Goal: Contribute content: Add original content to the website for others to see

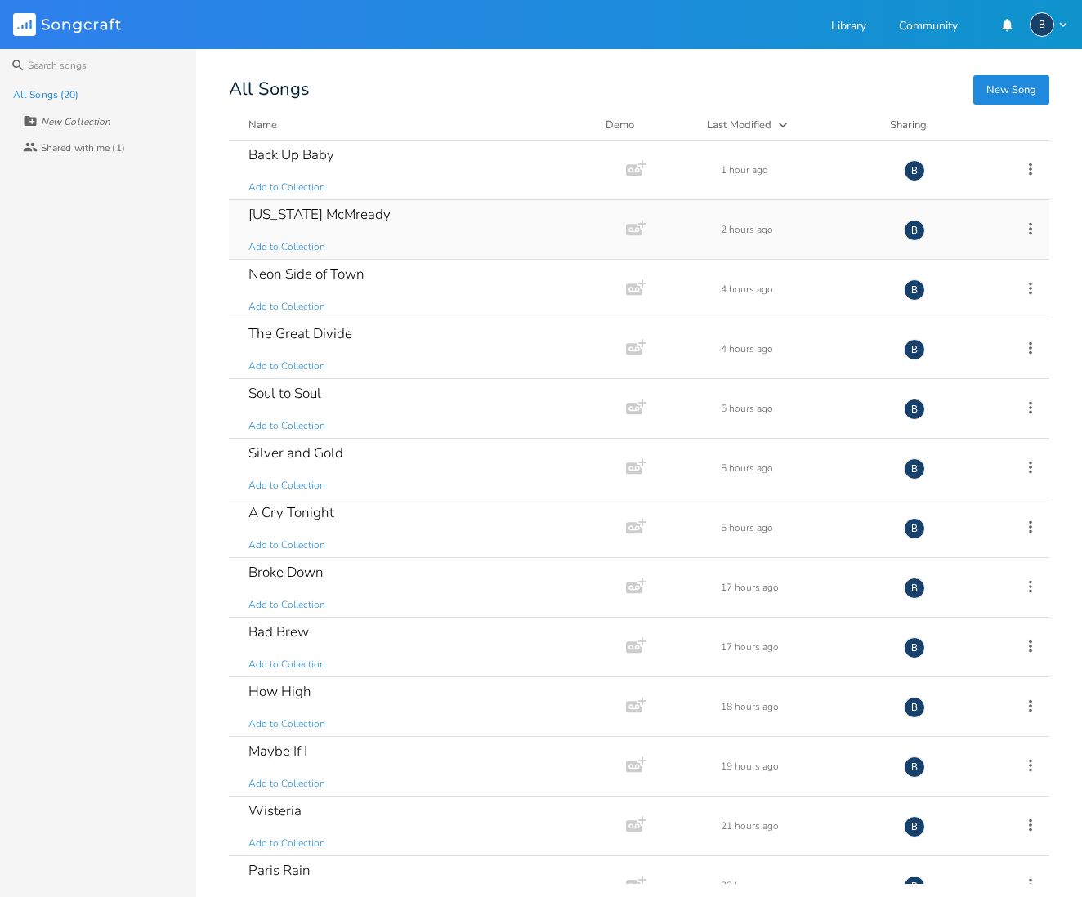
click at [331, 212] on div "[US_STATE] McMready" at bounding box center [319, 214] width 142 height 14
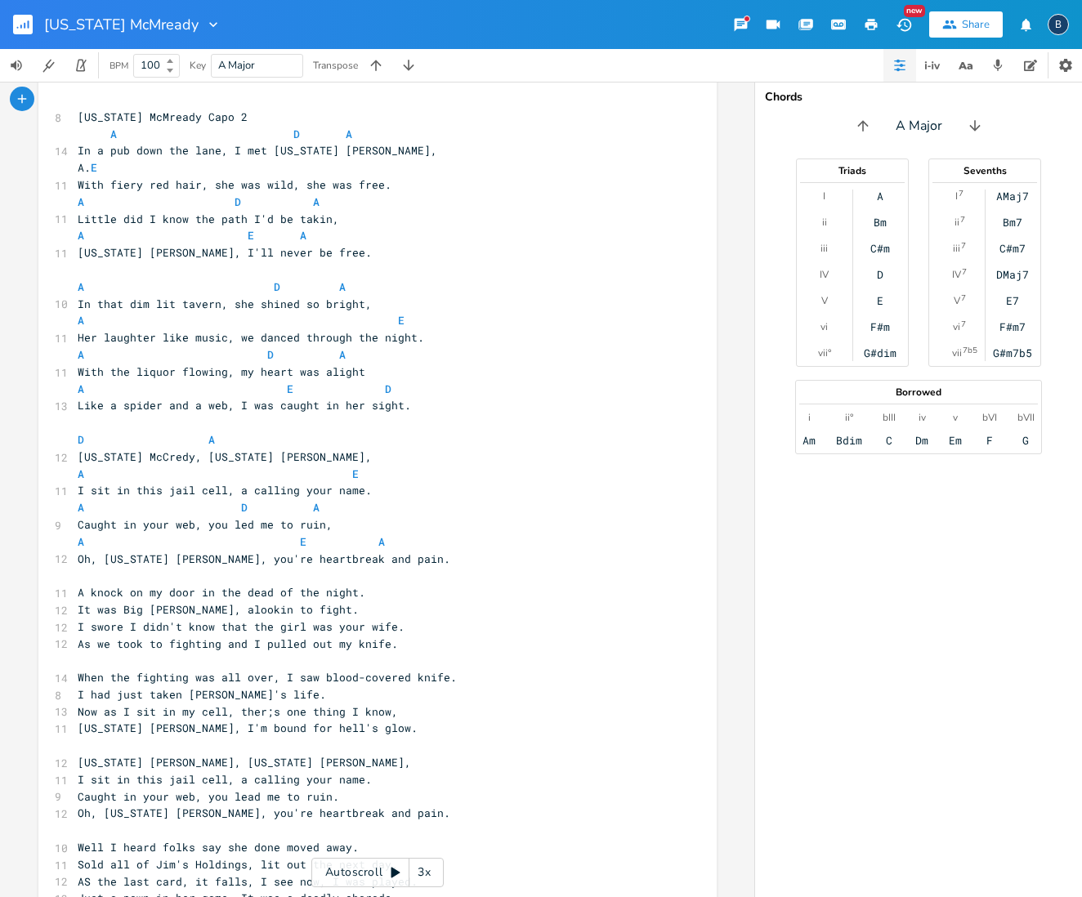
scroll to position [57, 0]
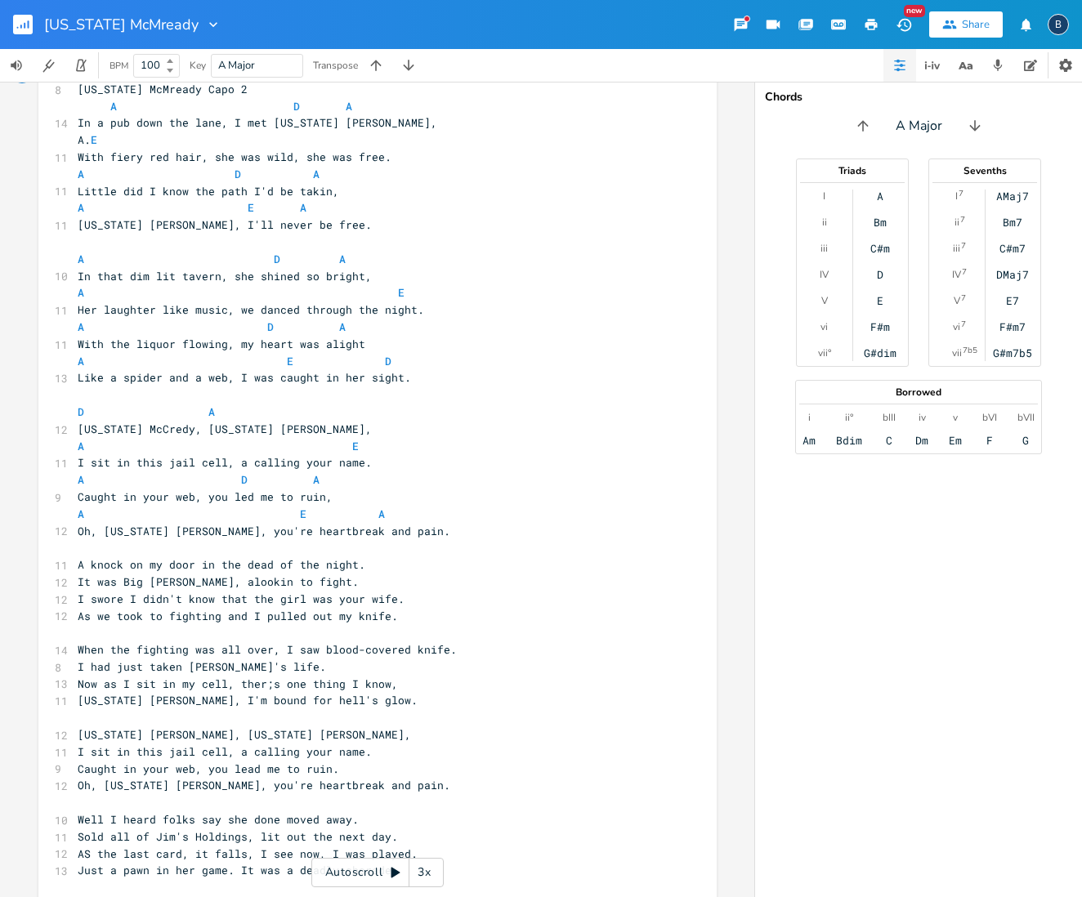
click at [21, 25] on rect "button" at bounding box center [23, 25] width 20 height 20
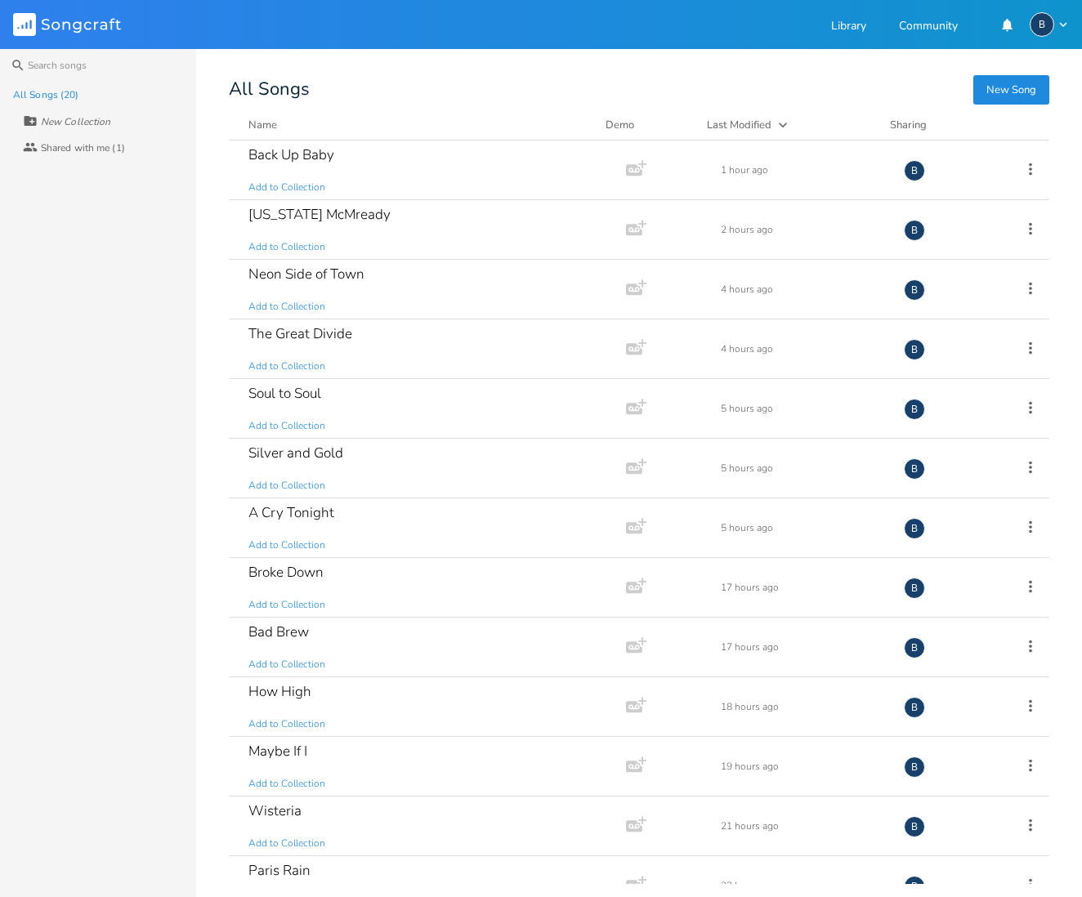
click at [21, 25] on rect at bounding box center [24, 24] width 23 height 23
click at [342, 281] on div "Neon Side of Town" at bounding box center [306, 274] width 116 height 14
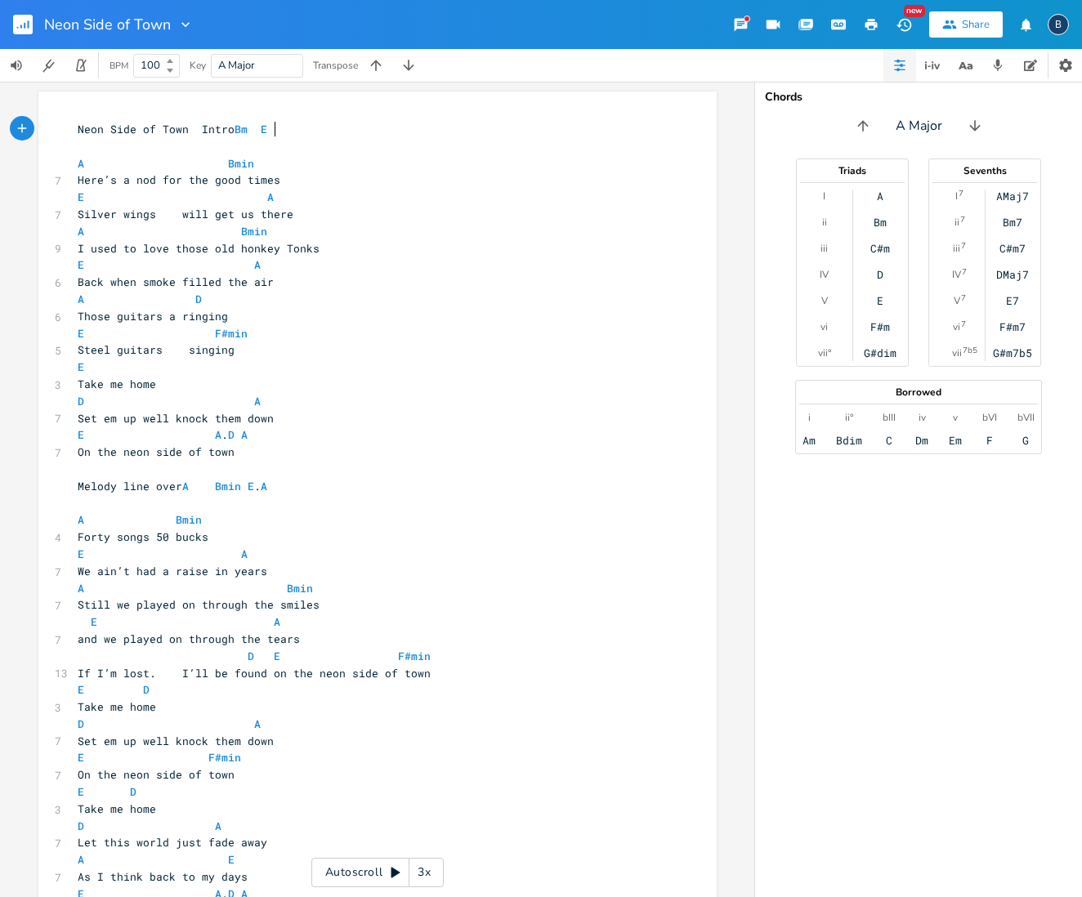
scroll to position [0, 58]
type textarea "Intro Bm E A"
click at [130, 360] on span "E" at bounding box center [133, 366] width 111 height 15
click at [100, 361] on span "E" at bounding box center [133, 366] width 111 height 15
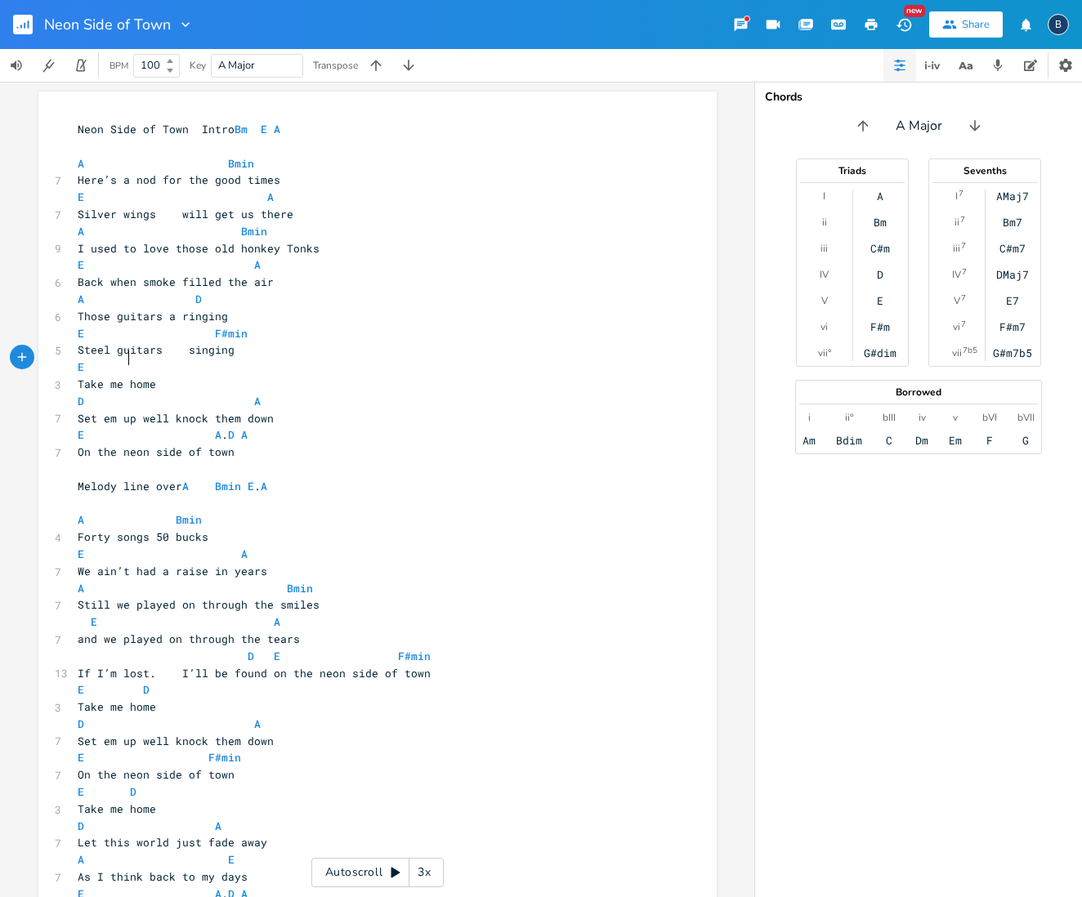
scroll to position [0, 11]
type textarea "D"
click at [637, 359] on pre "E D" at bounding box center [369, 367] width 590 height 17
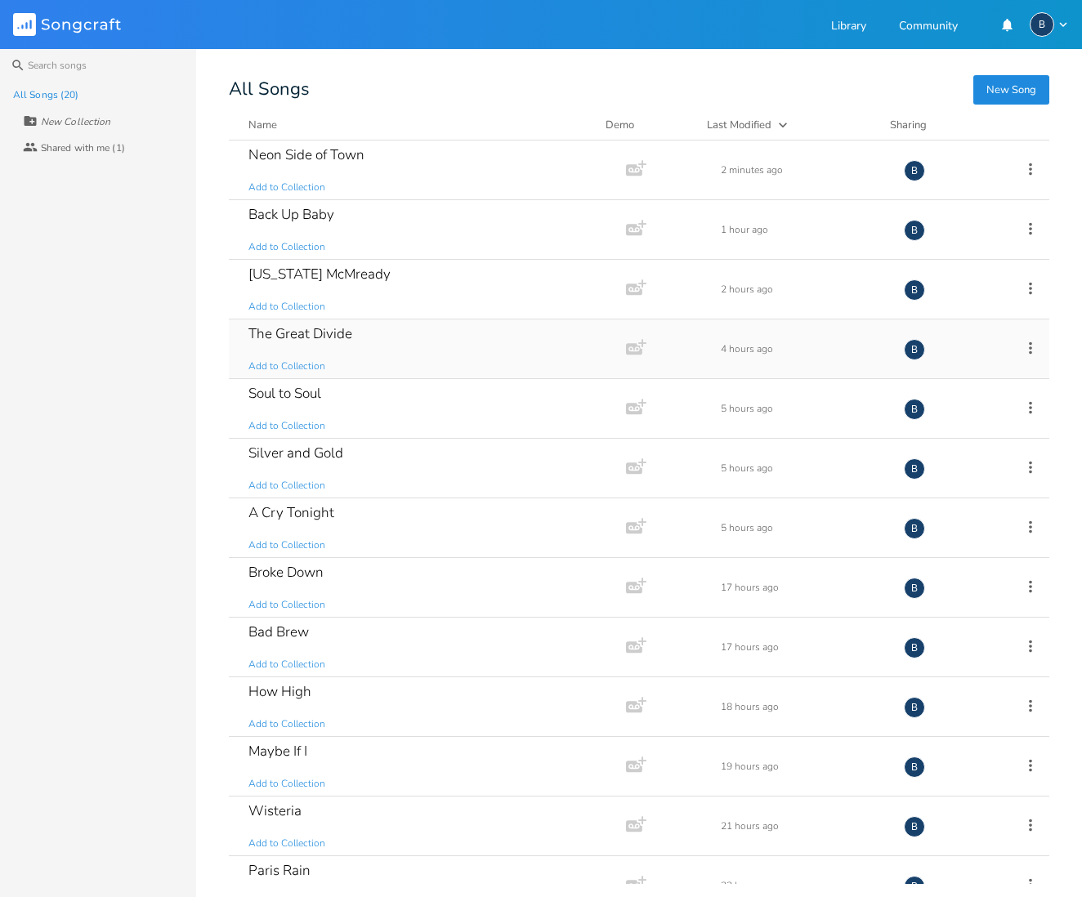
click at [294, 346] on div "The Great Divide Add to Collection" at bounding box center [423, 348] width 351 height 59
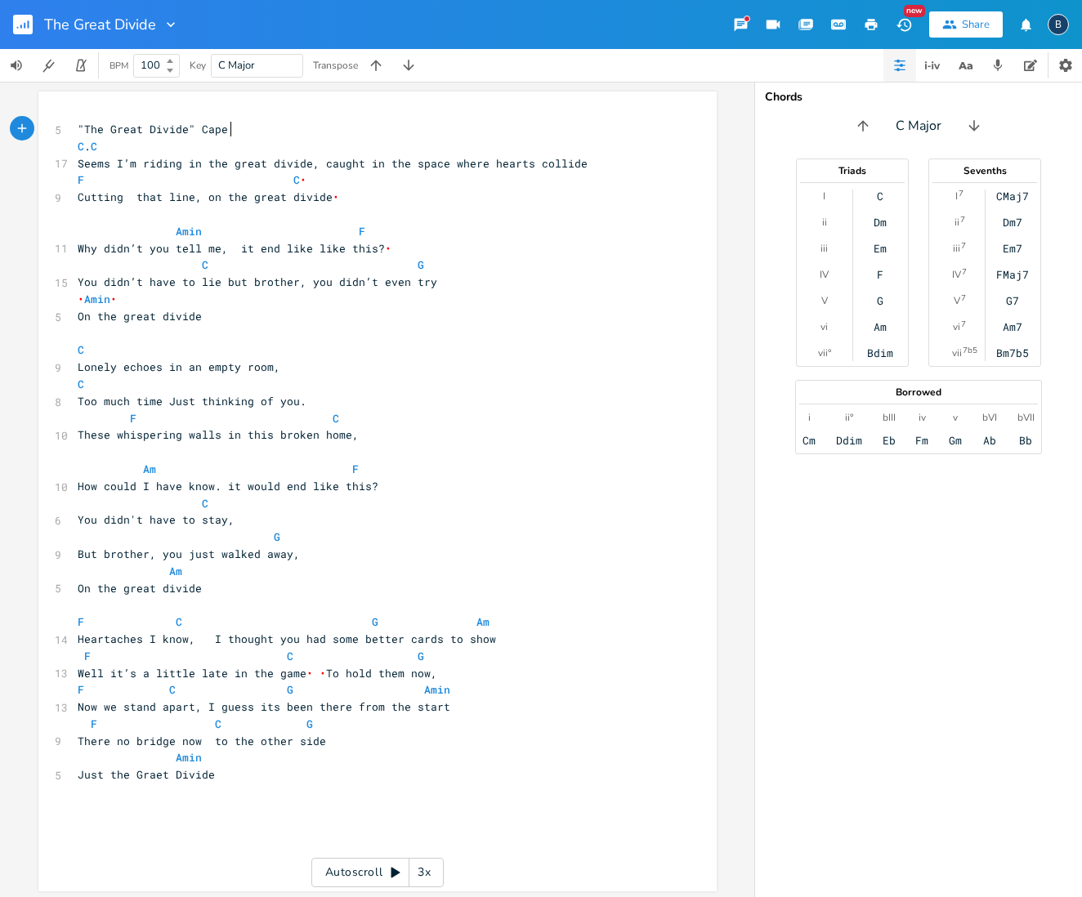
scroll to position [0, 28]
type textarea "Cape 2"
click at [289, 64] on span "C Major" at bounding box center [257, 66] width 78 height 22
click at [373, 66] on icon "button" at bounding box center [376, 65] width 16 height 16
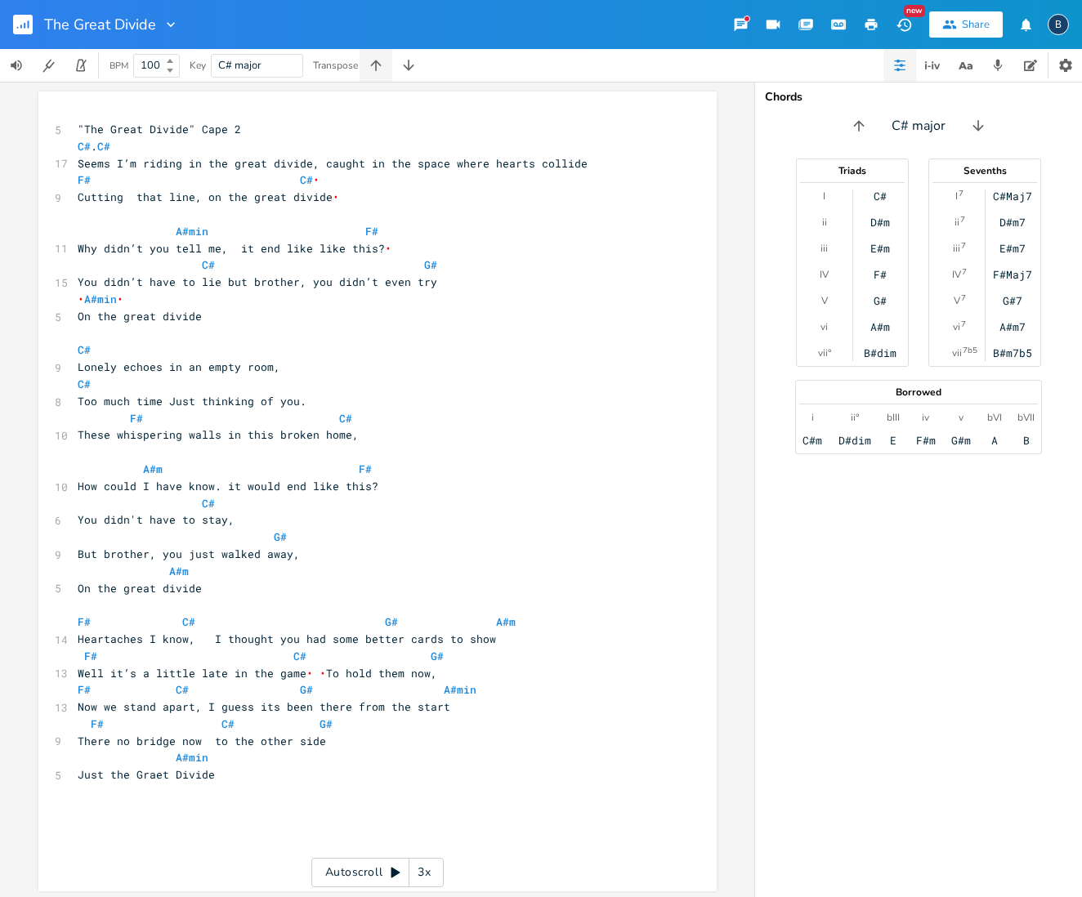
click at [373, 66] on icon "button" at bounding box center [376, 65] width 16 height 16
drag, startPoint x: 250, startPoint y: 130, endPoint x: 264, endPoint y: 128, distance: 14.0
click at [254, 129] on pre ""The Great Divide" Cape 2" at bounding box center [369, 129] width 590 height 17
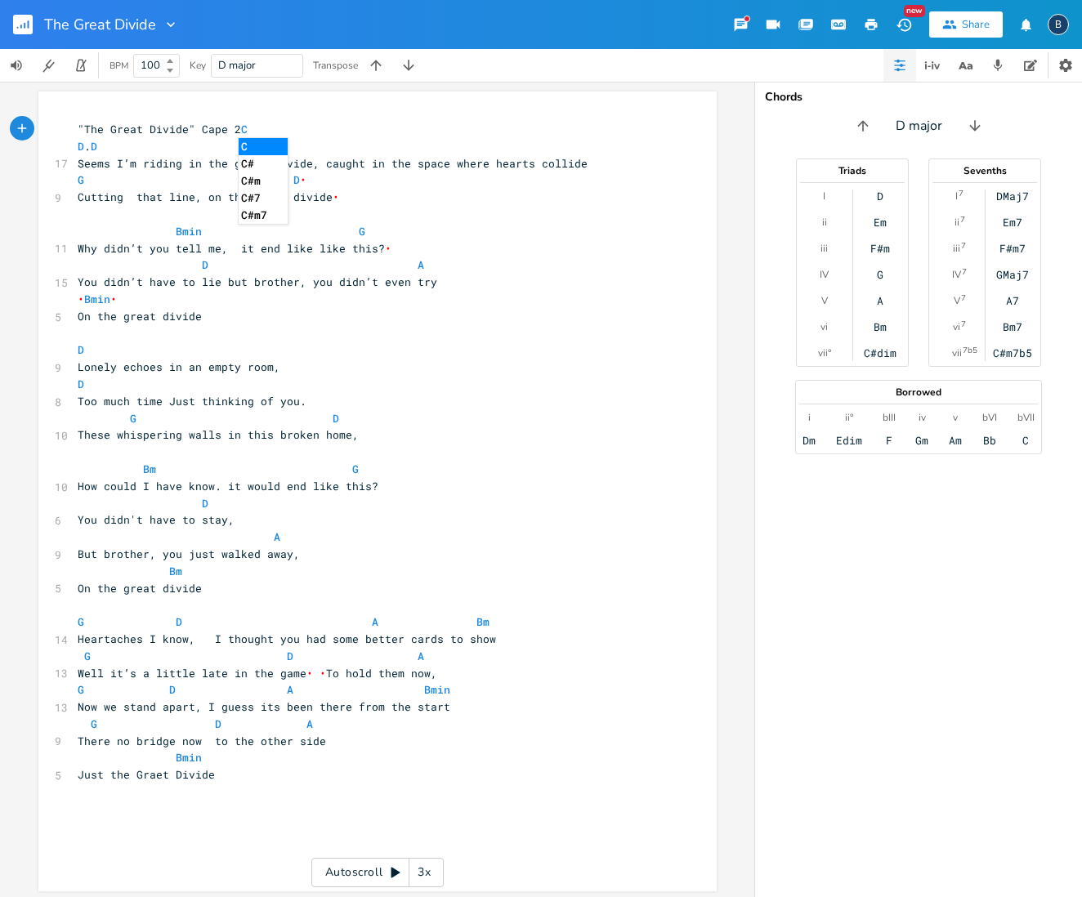
type textarea "C"
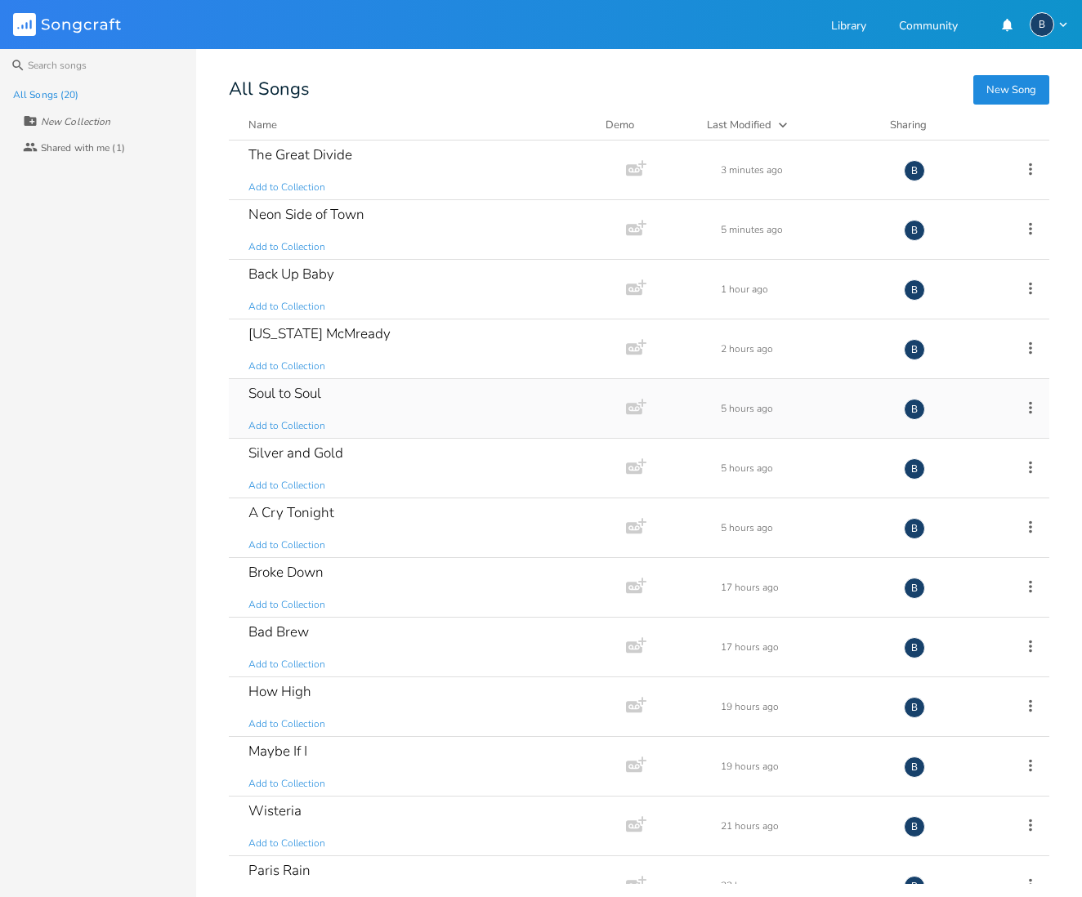
click at [312, 395] on div "Soul to Soul" at bounding box center [284, 393] width 73 height 14
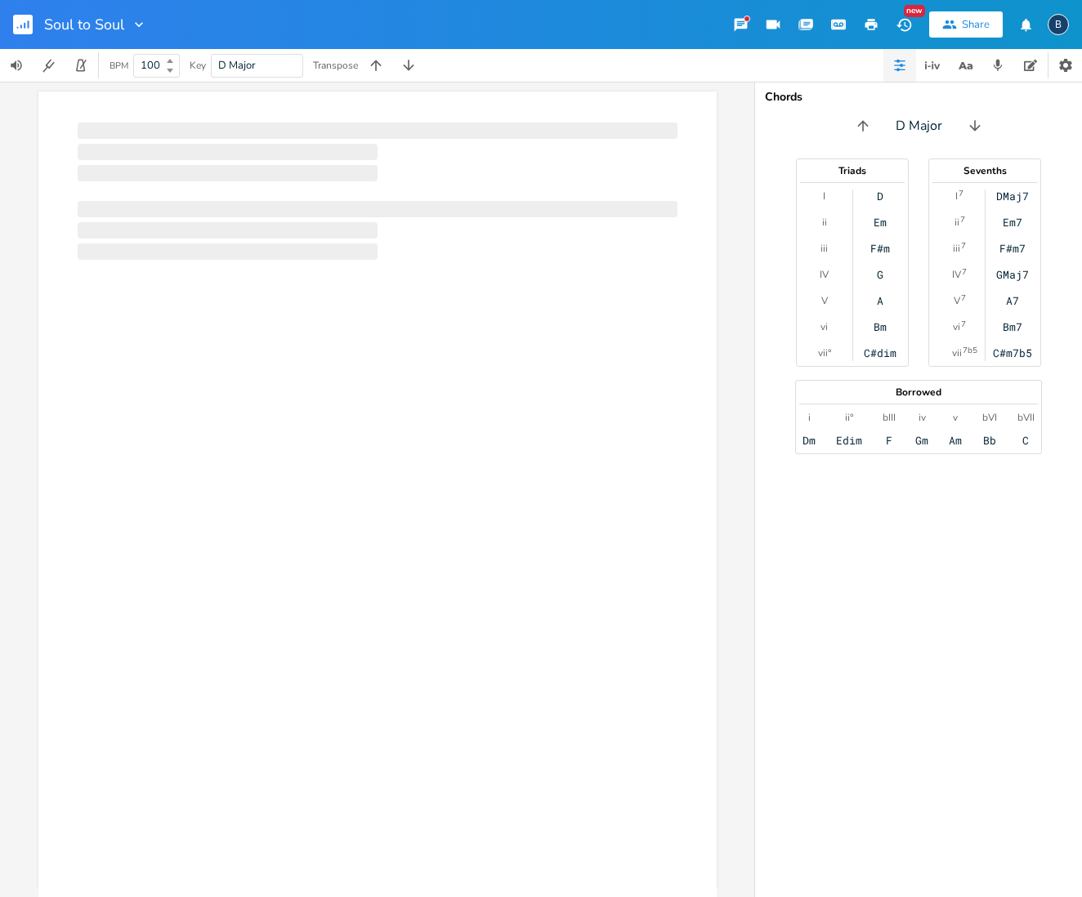
scroll to position [0, 1]
